Goal: Obtain resource: Download file/media

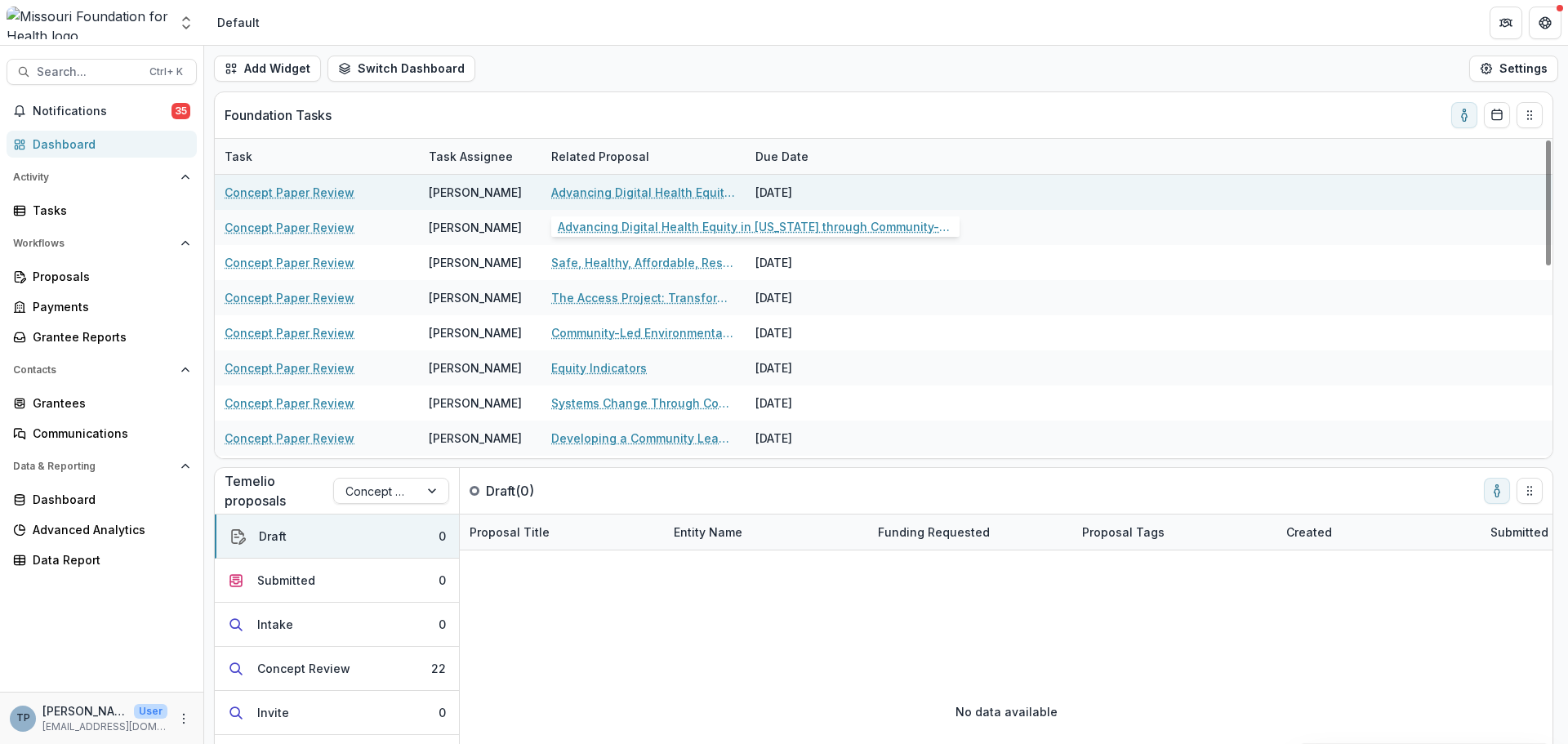
click at [605, 186] on link "Advancing Digital Health Equity in [US_STATE] through Community-Based Efforts" at bounding box center [643, 192] width 184 height 17
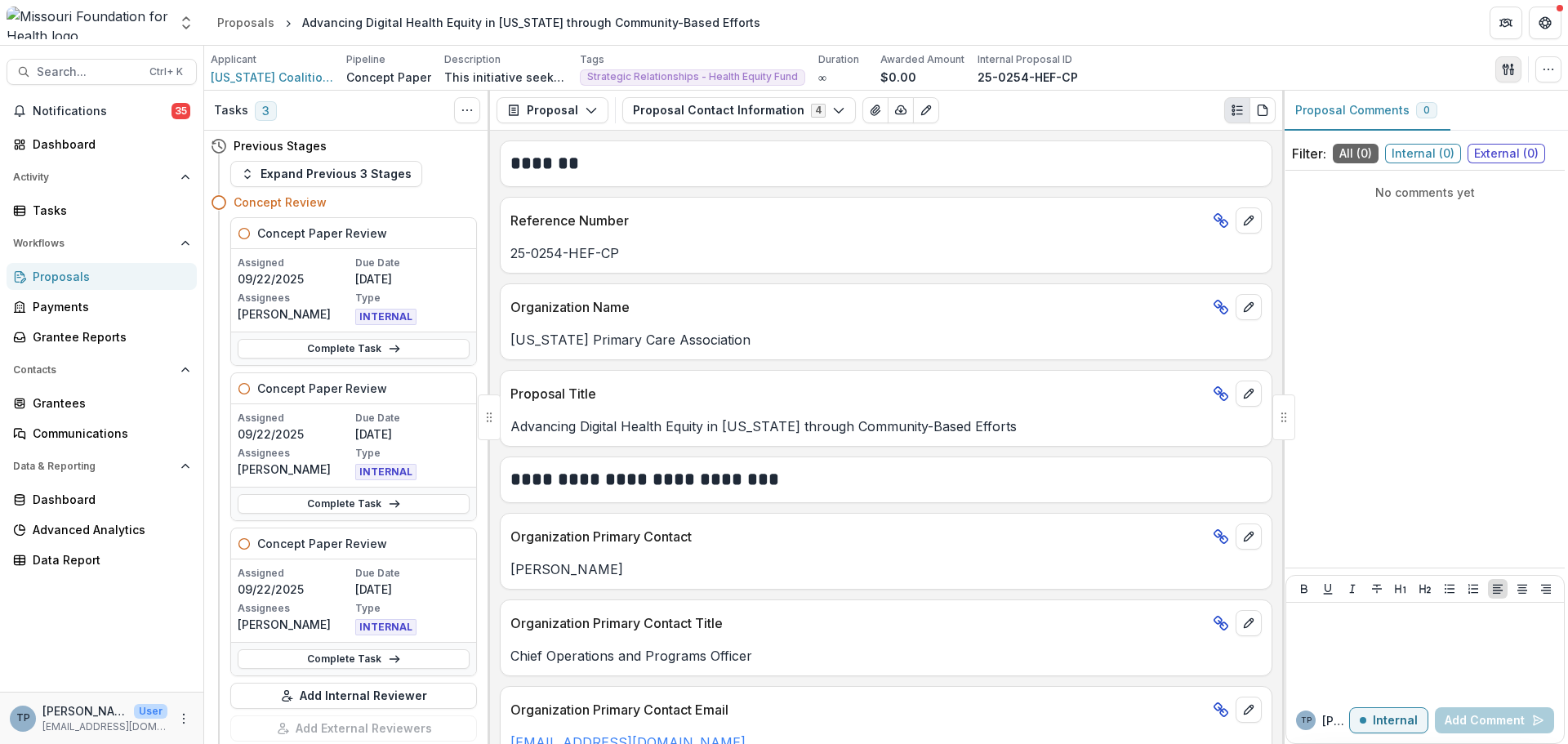
click at [1506, 72] on icon "button" at bounding box center [1508, 69] width 13 height 13
click at [1378, 130] on button "Proposal Files" at bounding box center [1430, 133] width 175 height 27
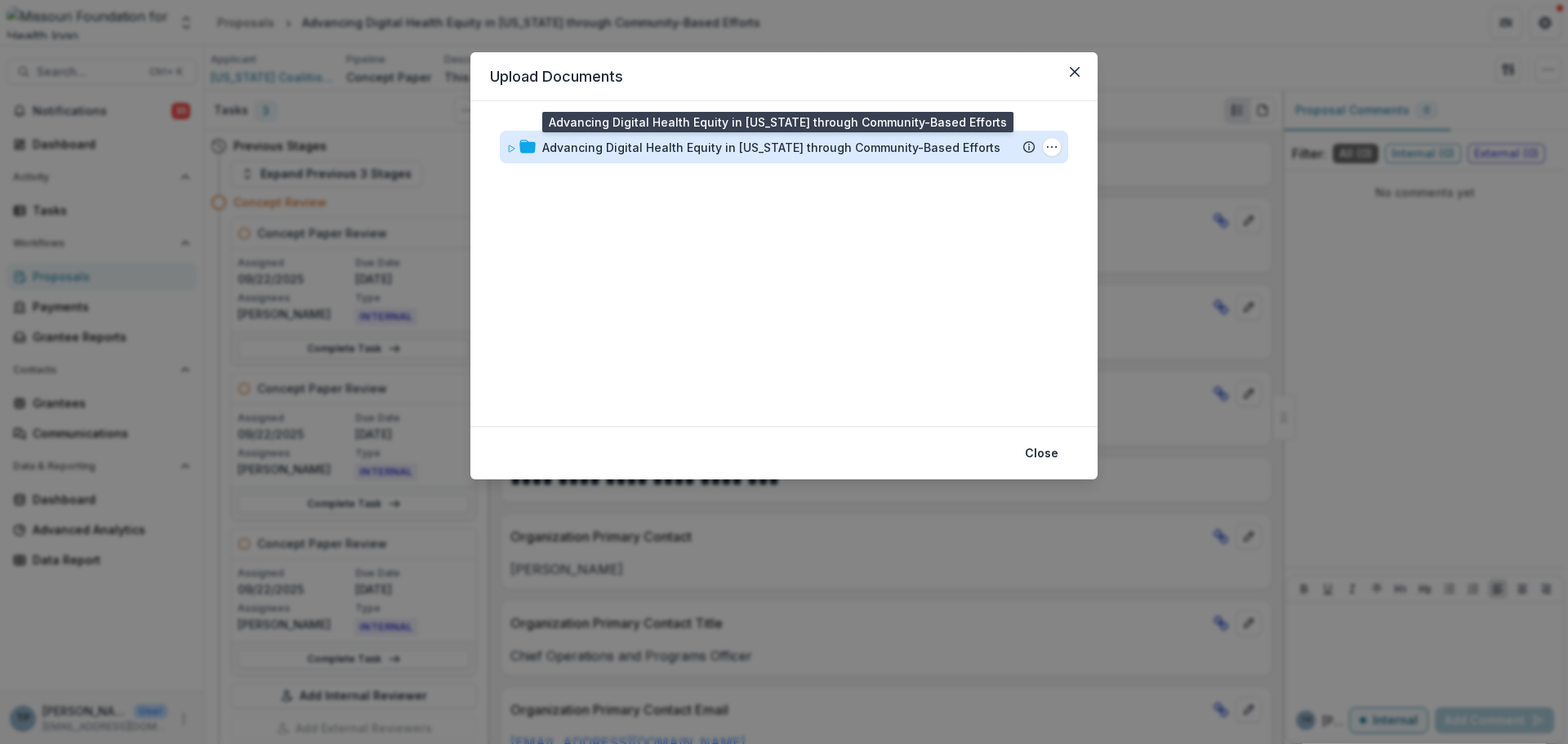
click at [706, 155] on div "Advancing Digital Health Equity in [US_STATE] through Community-Based Efforts" at bounding box center [771, 148] width 458 height 17
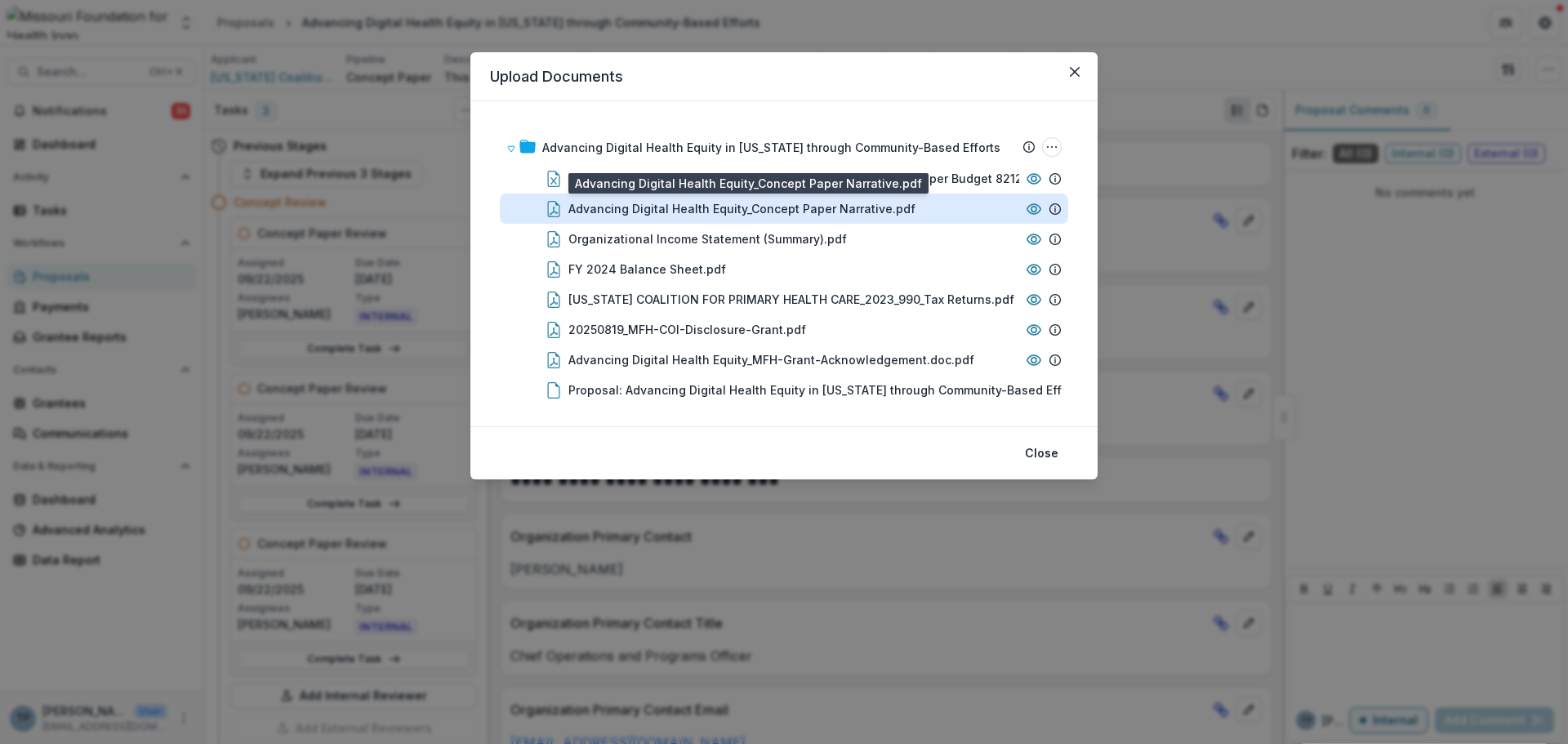
click at [612, 214] on div "Advancing Digital Health Equity_Concept Paper Narrative.pdf" at bounding box center [741, 208] width 347 height 17
